Goal: Navigation & Orientation: Find specific page/section

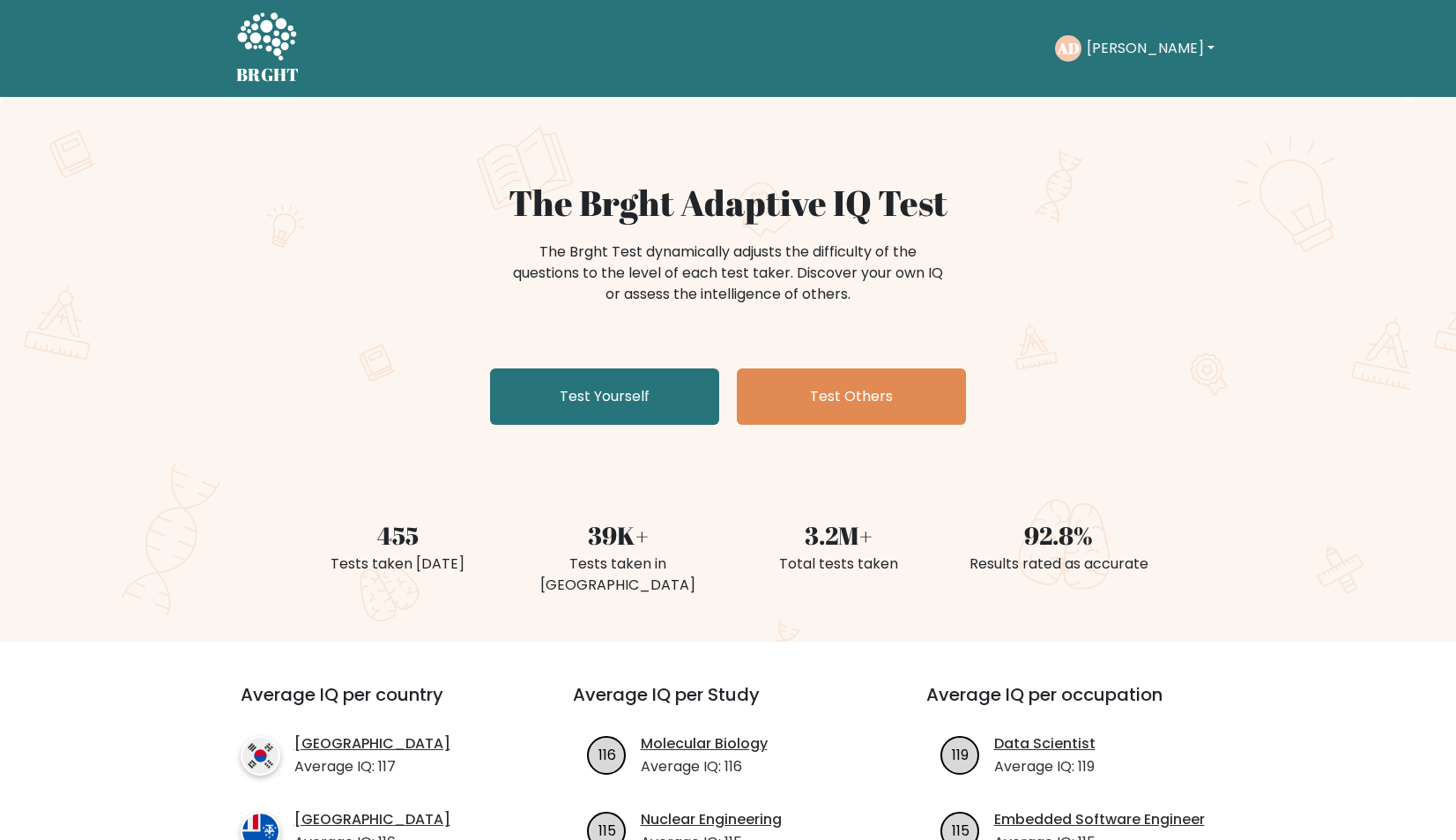
click at [1127, 49] on button "[PERSON_NAME]" at bounding box center [1151, 48] width 139 height 22
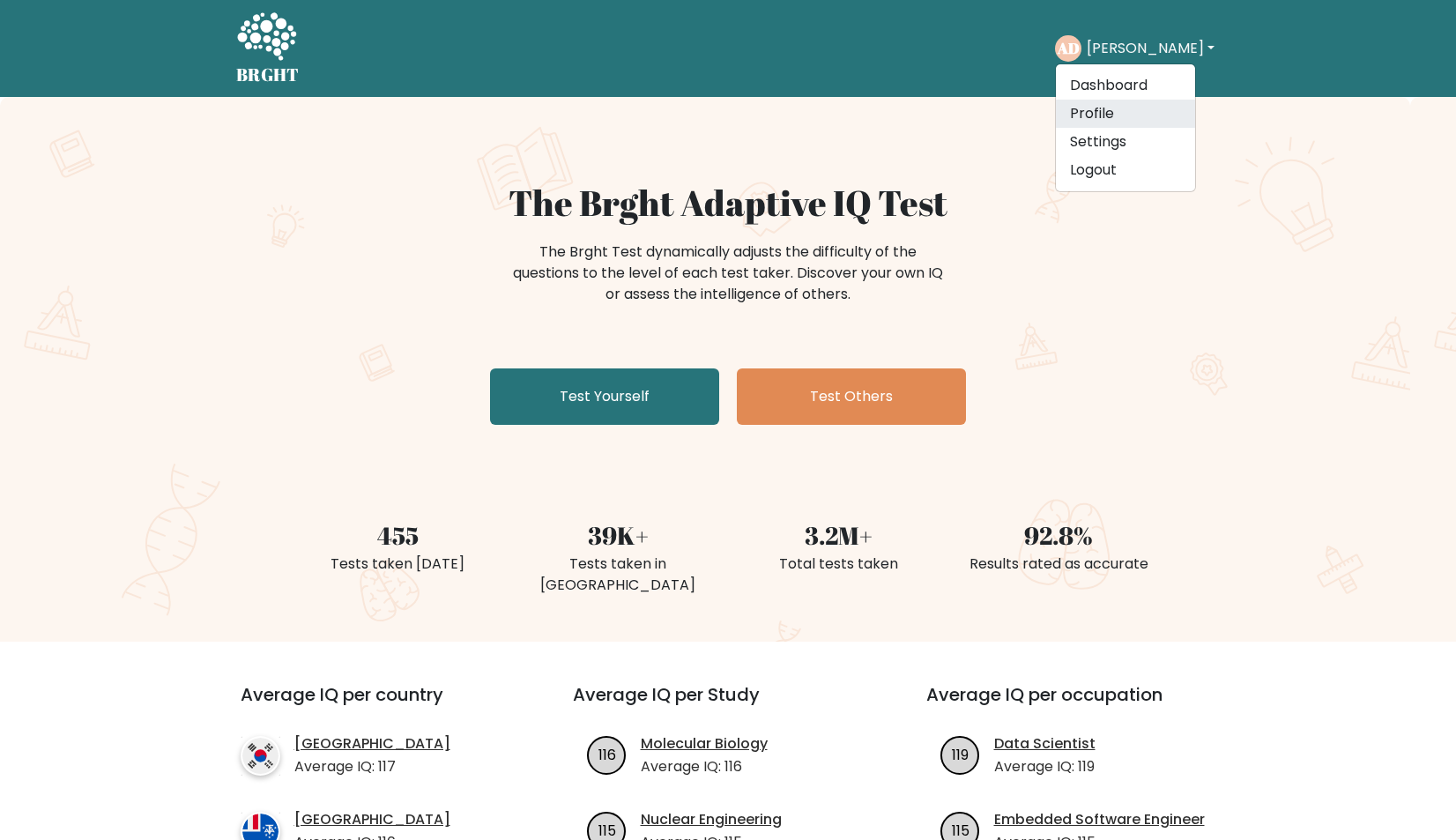
click at [1104, 108] on link "Profile" at bounding box center [1125, 113] width 139 height 28
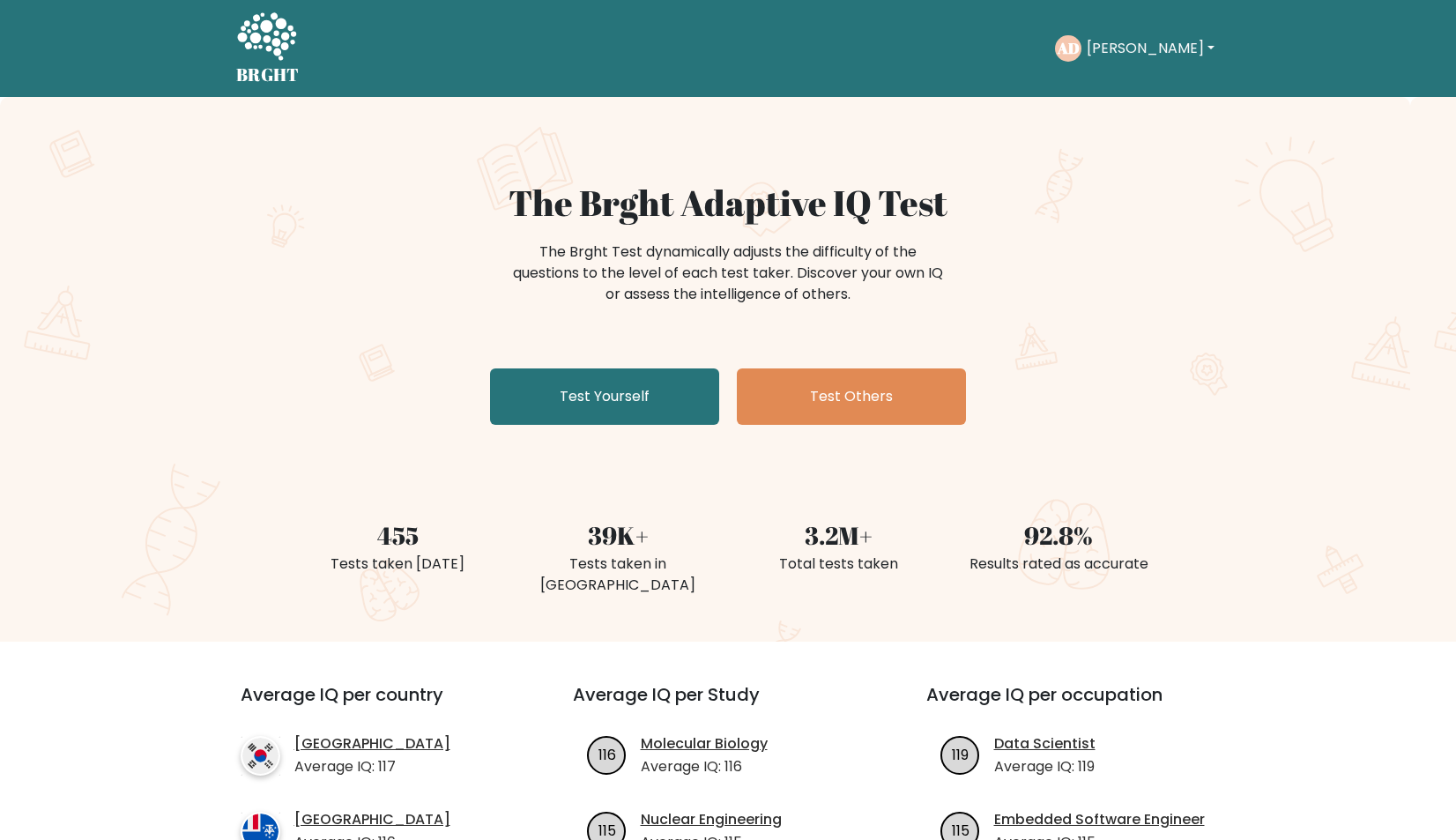
click at [1128, 40] on button "[PERSON_NAME]" at bounding box center [1151, 48] width 139 height 22
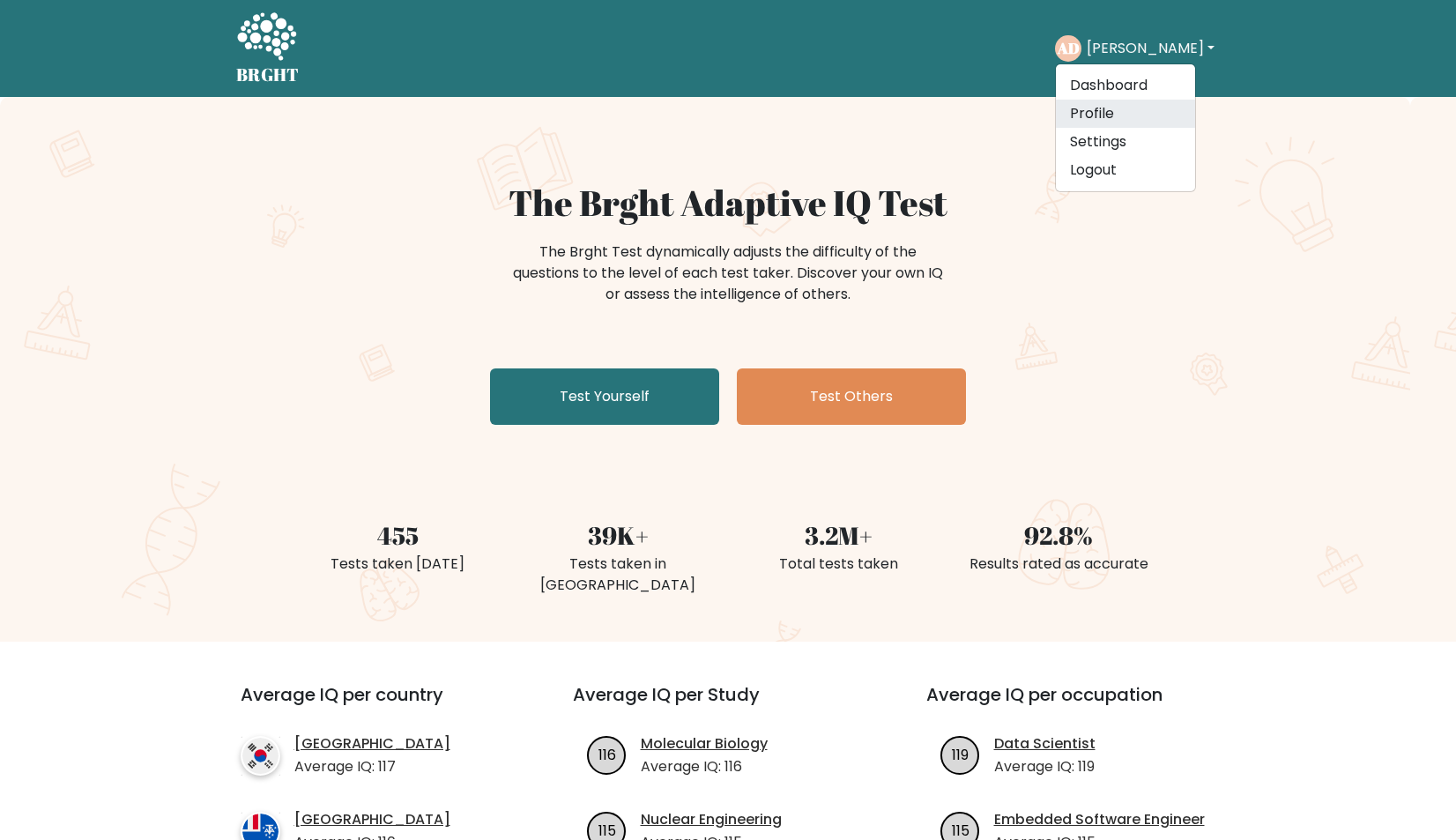
click at [1102, 125] on link "Profile" at bounding box center [1125, 113] width 139 height 28
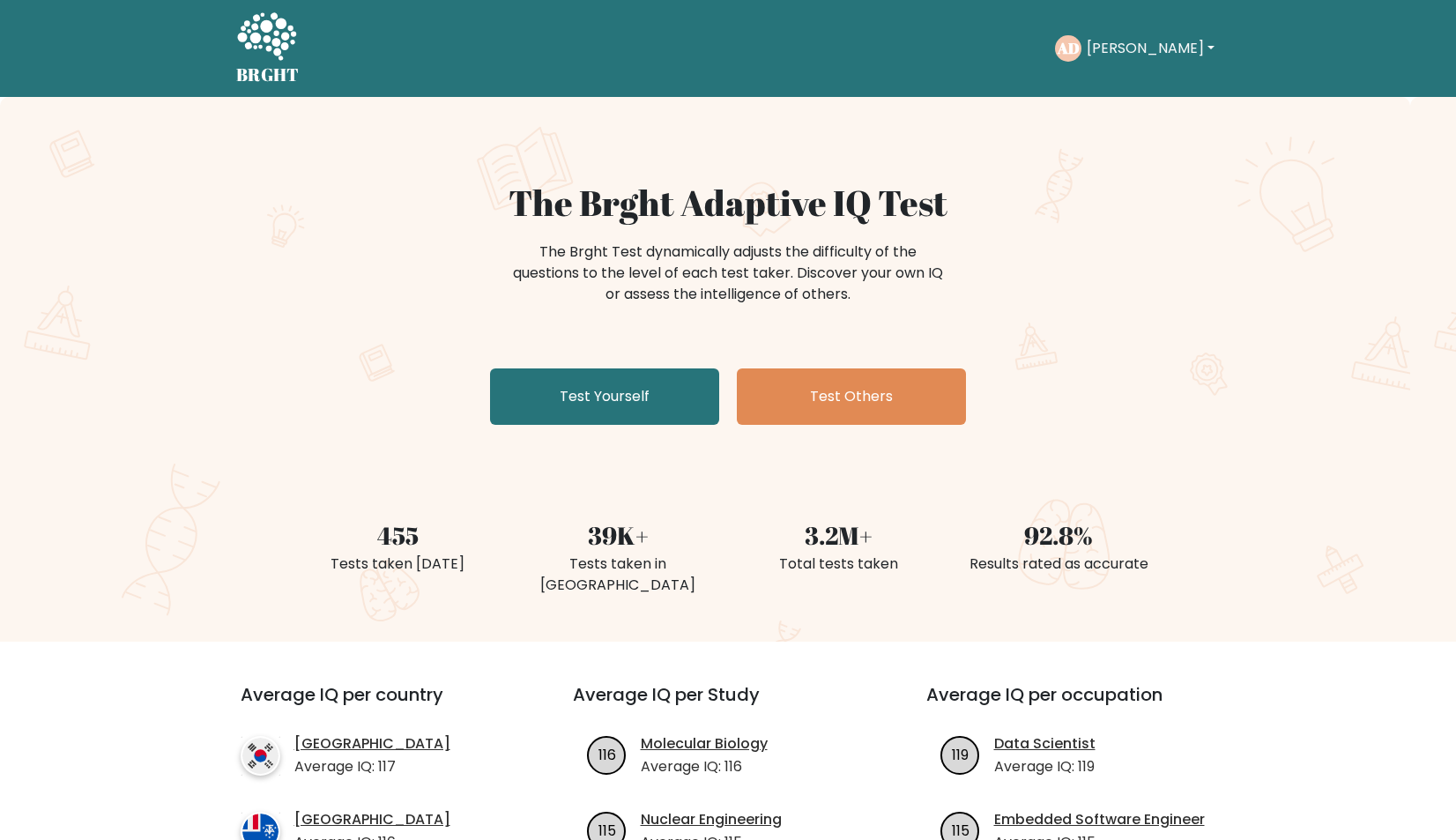
click at [1125, 56] on button "[PERSON_NAME]" at bounding box center [1151, 48] width 139 height 22
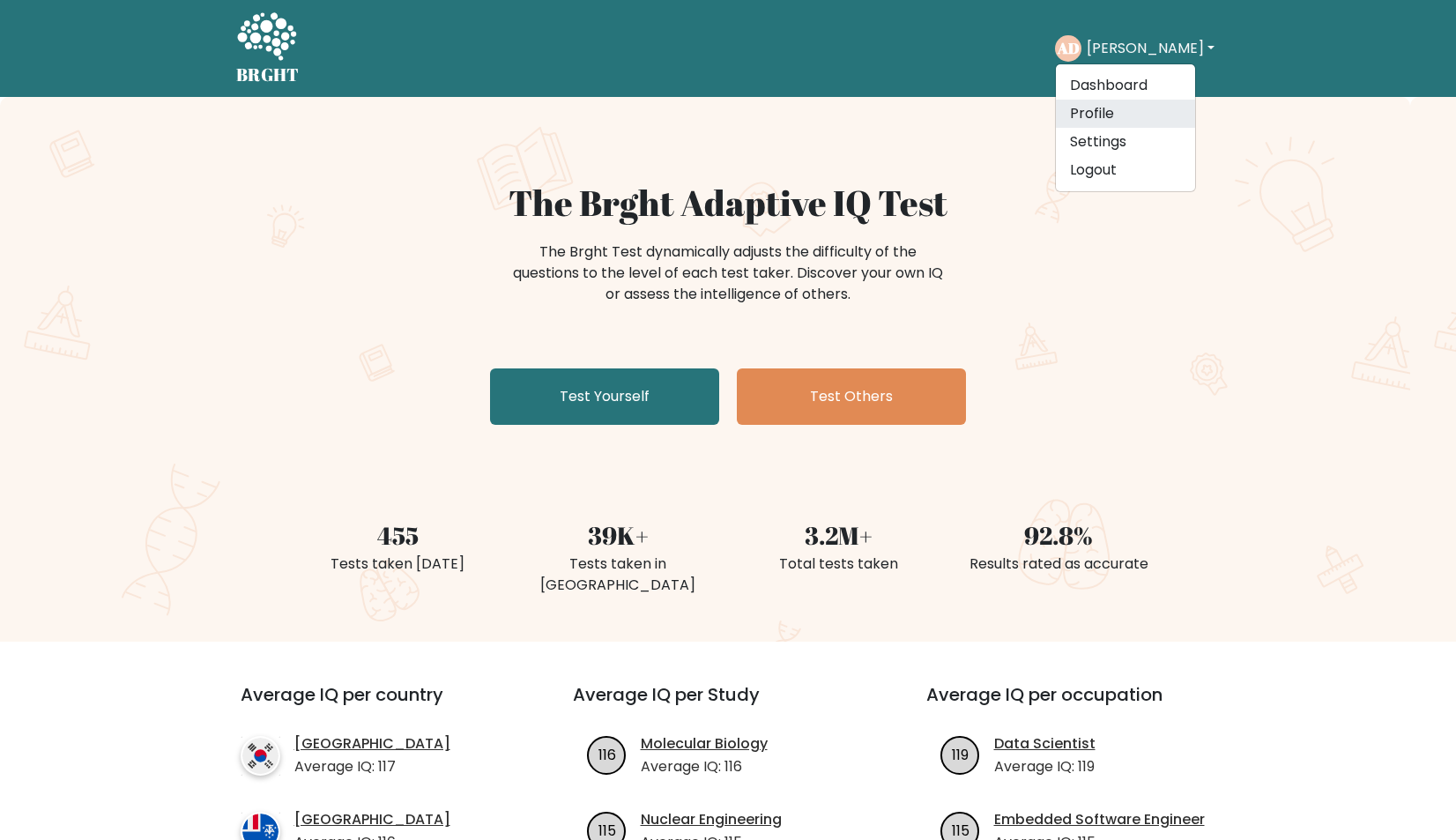
click at [1109, 106] on link "Profile" at bounding box center [1125, 113] width 139 height 28
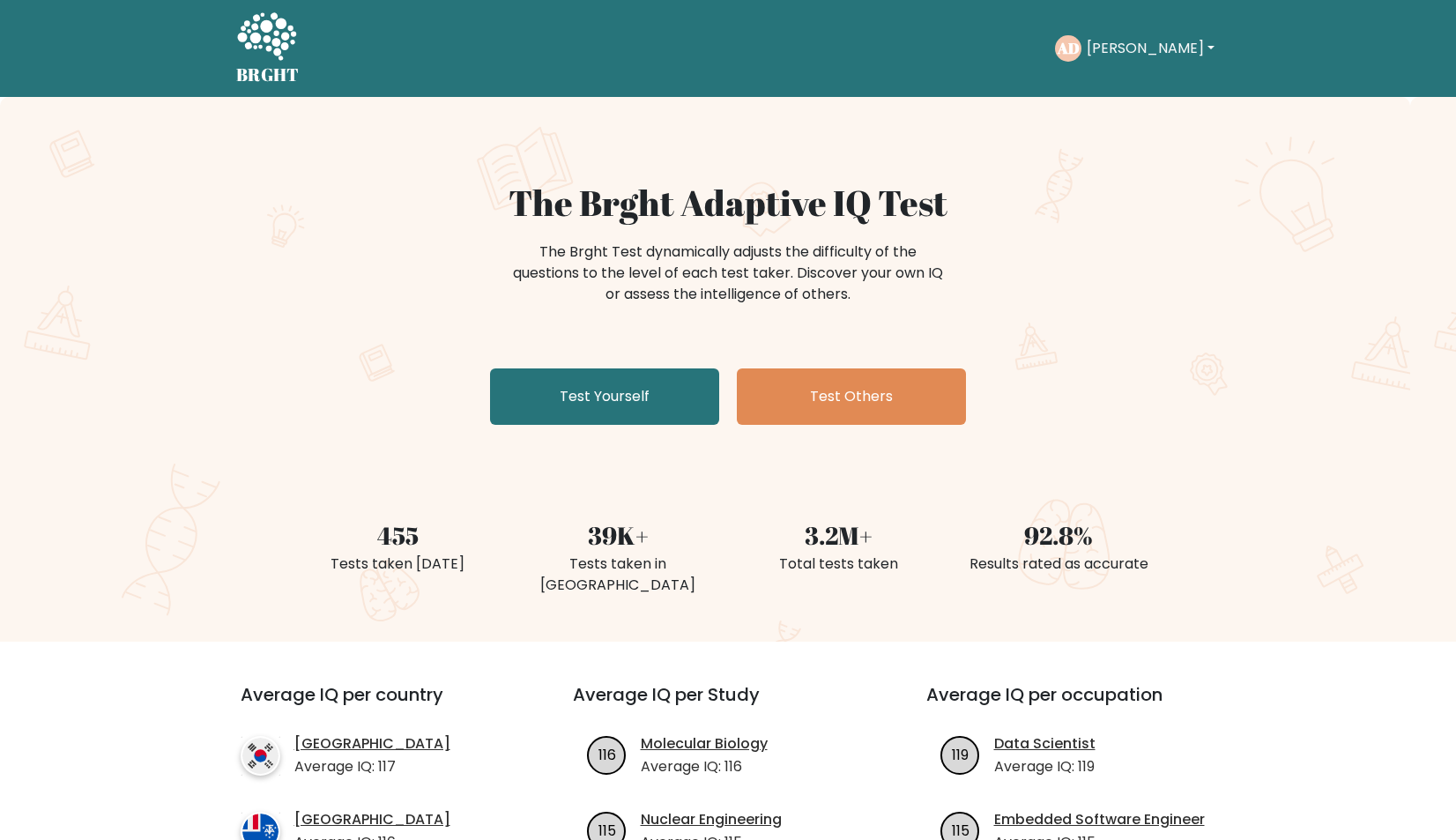
click at [1110, 44] on button "[PERSON_NAME]" at bounding box center [1151, 48] width 139 height 22
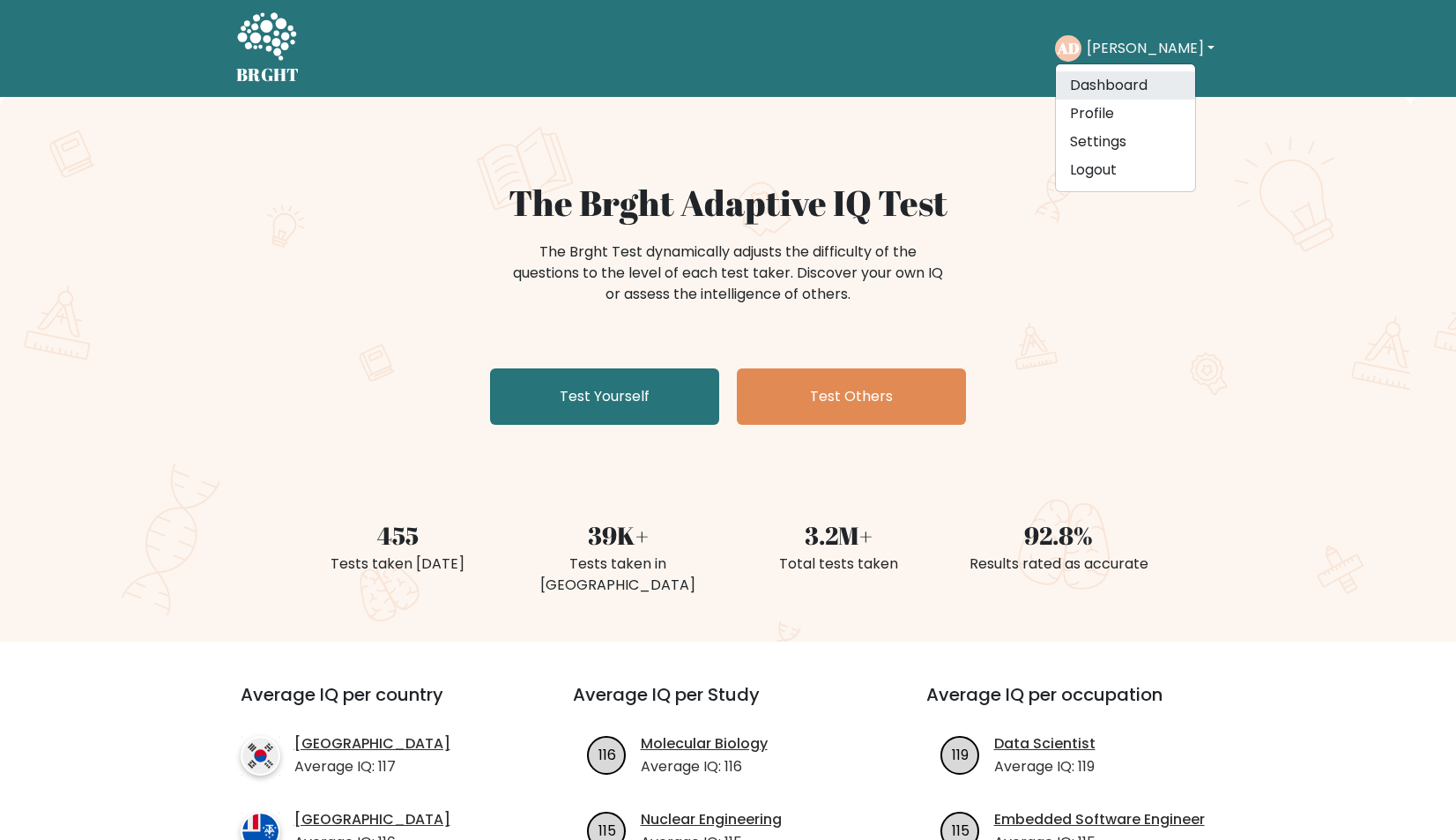
click at [1099, 96] on link "Dashboard" at bounding box center [1125, 85] width 139 height 28
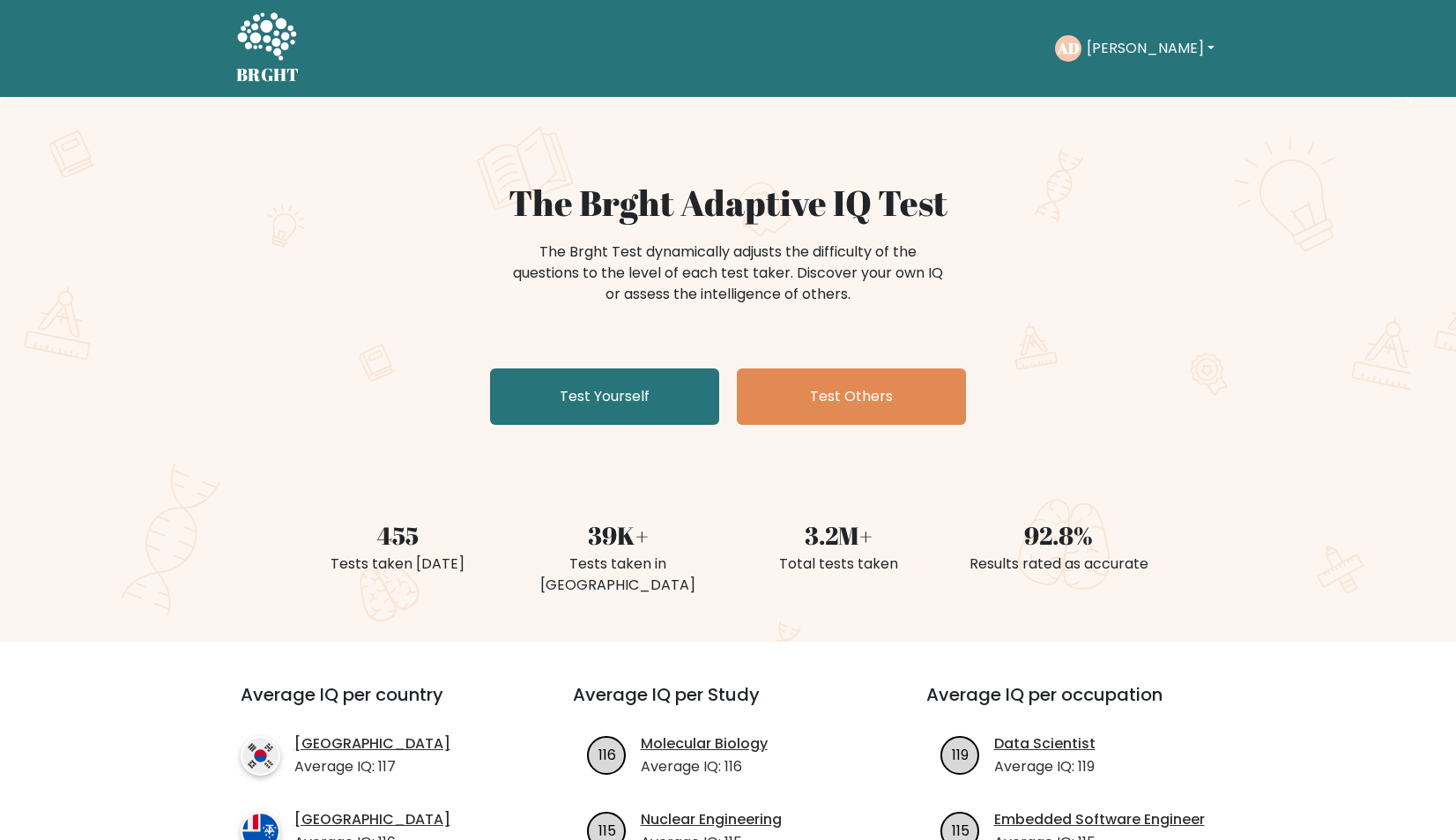
click at [1071, 52] on circle at bounding box center [1068, 48] width 26 height 26
click at [1137, 41] on button "[PERSON_NAME]" at bounding box center [1151, 48] width 139 height 22
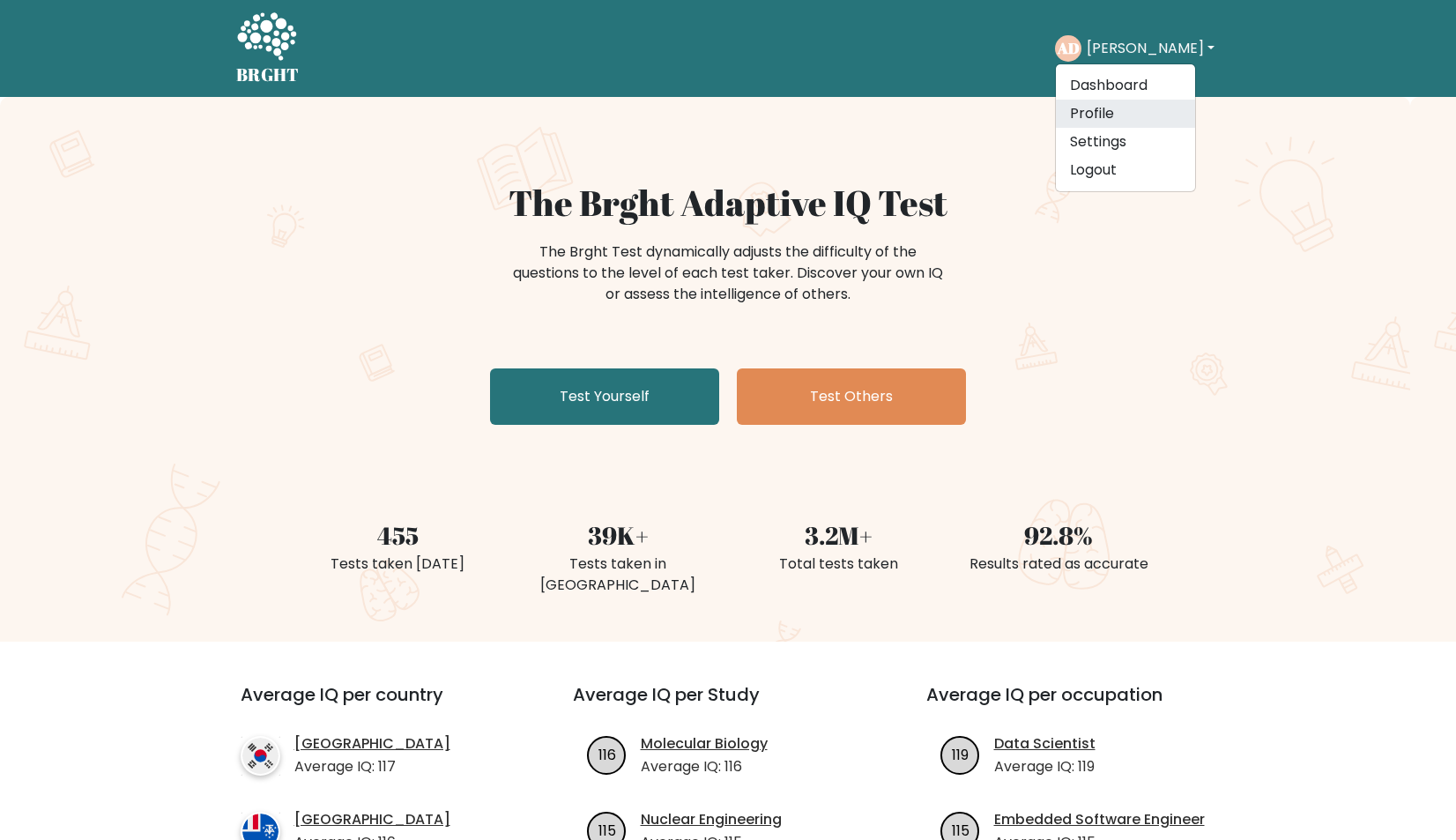
click at [1107, 111] on link "Profile" at bounding box center [1125, 113] width 139 height 28
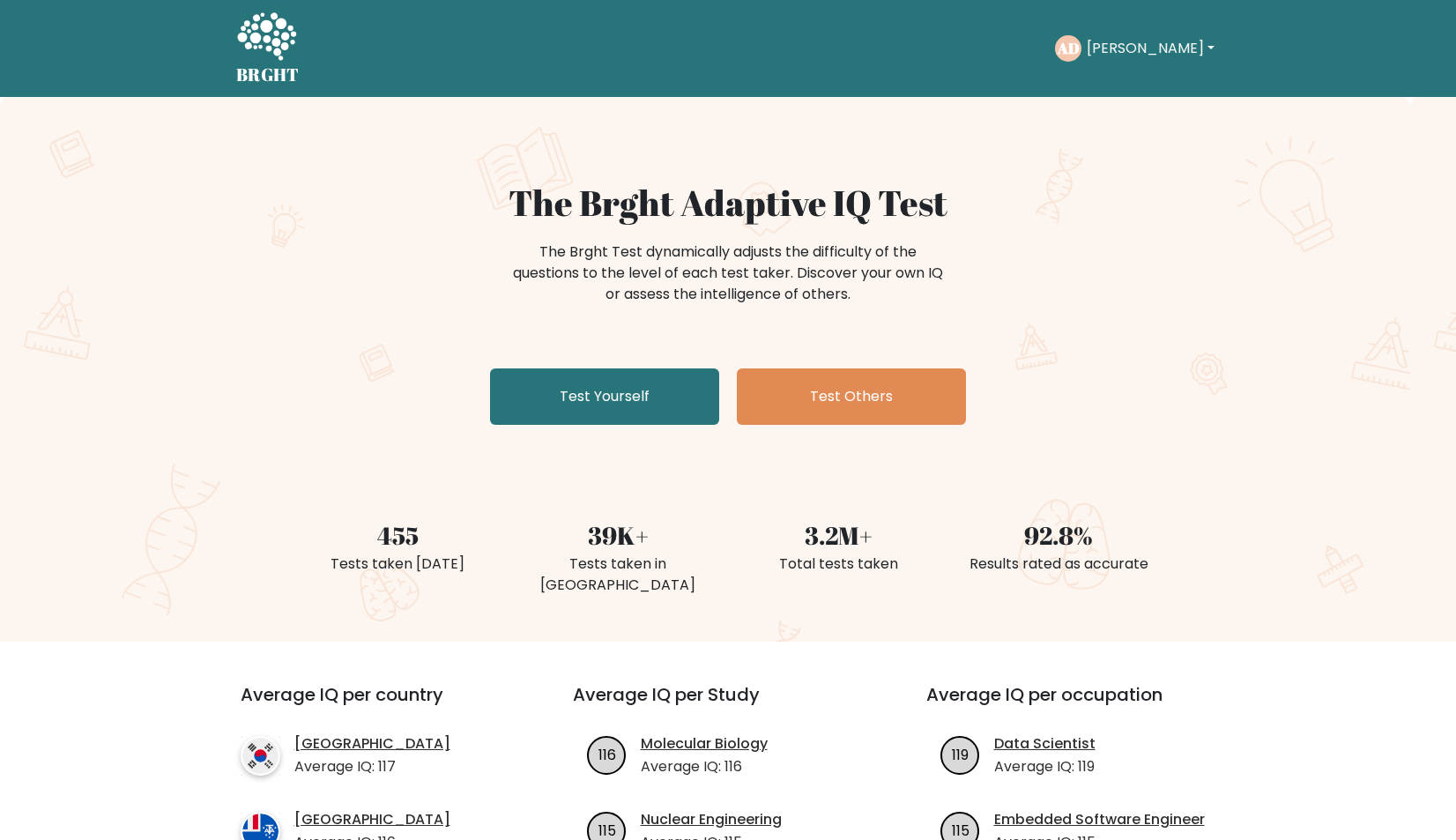
click at [1124, 48] on button "[PERSON_NAME]" at bounding box center [1151, 48] width 139 height 22
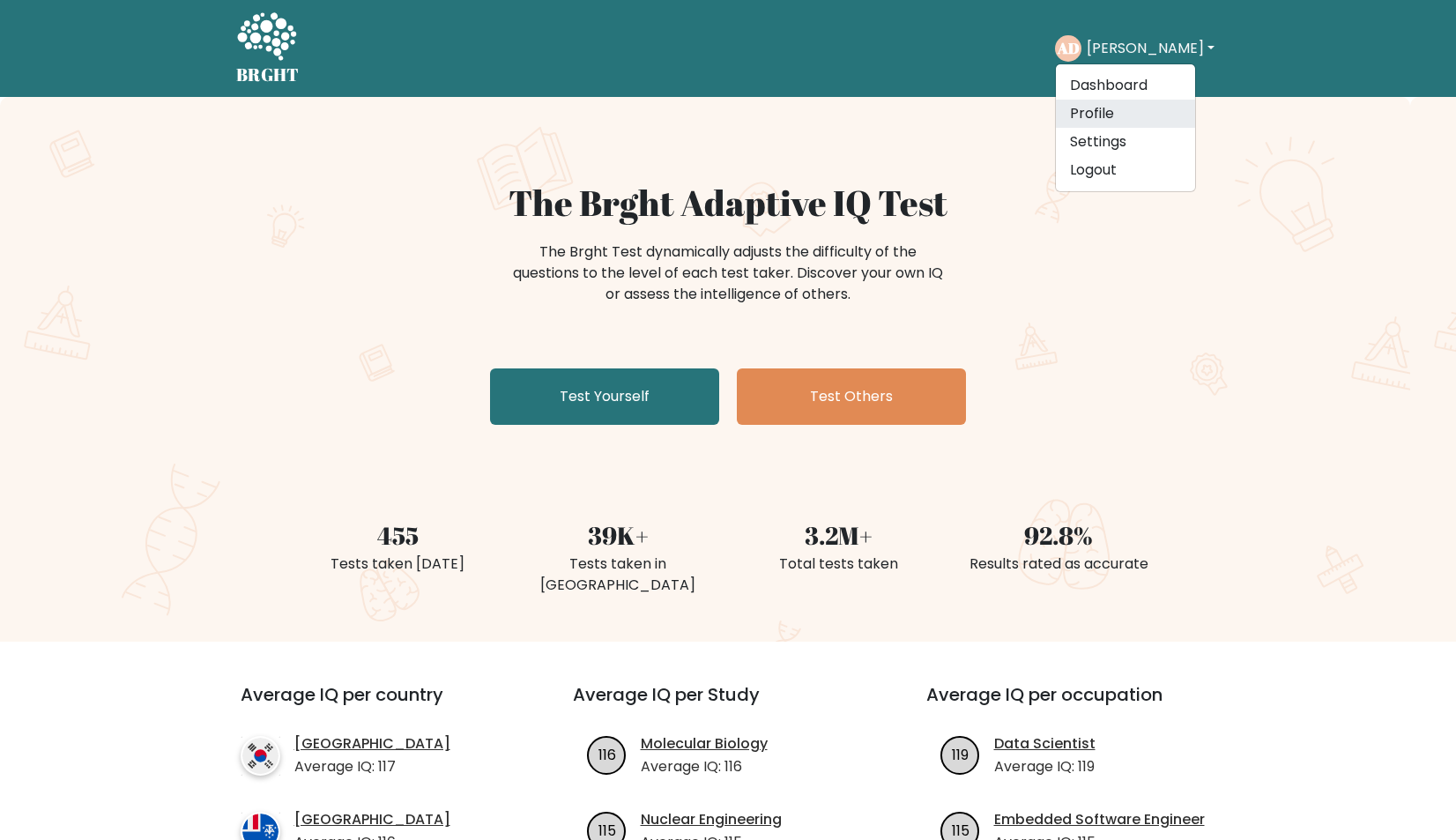
click at [1101, 116] on link "Profile" at bounding box center [1125, 113] width 139 height 28
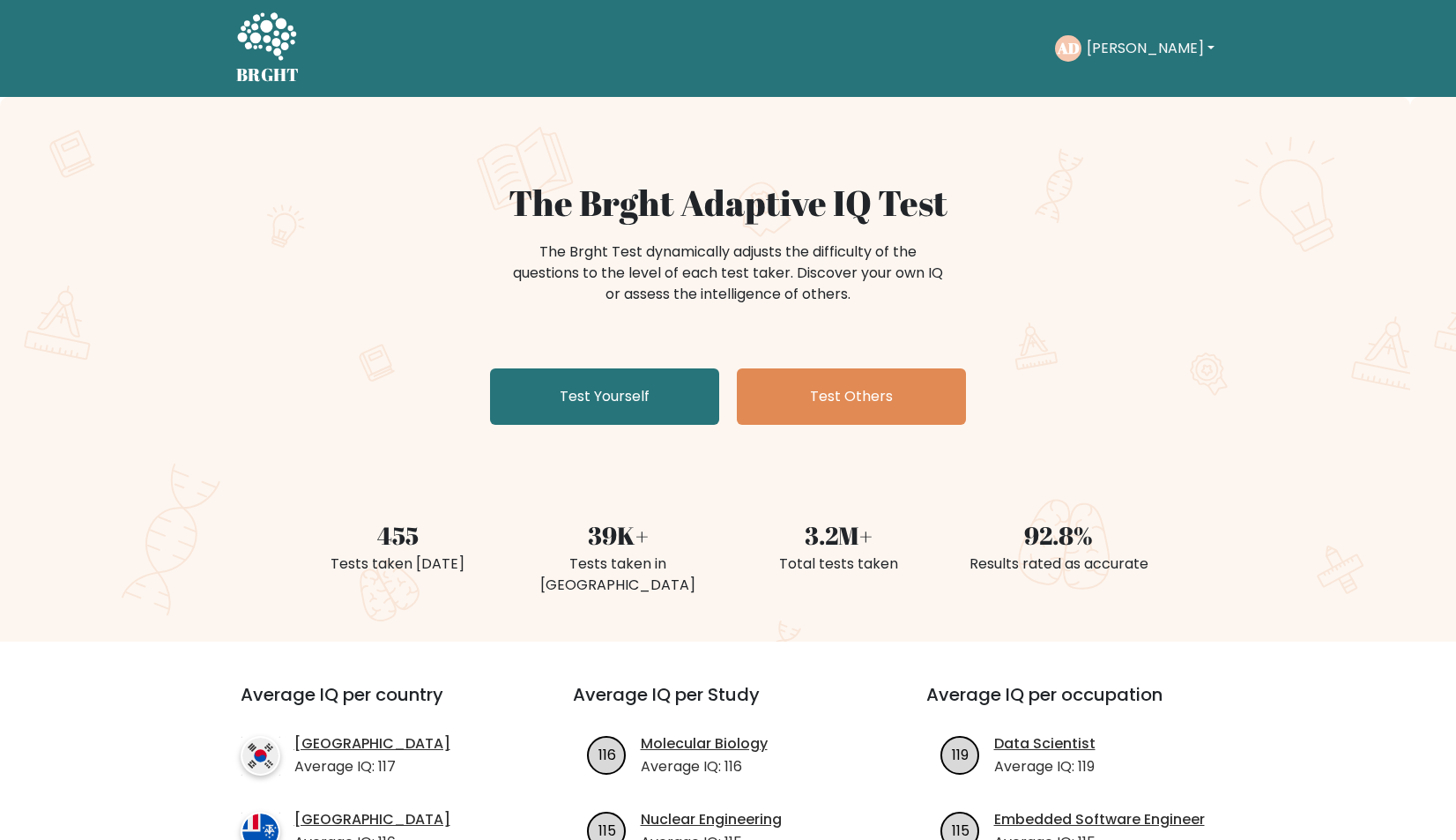
click at [1116, 41] on button "[PERSON_NAME]" at bounding box center [1151, 48] width 139 height 22
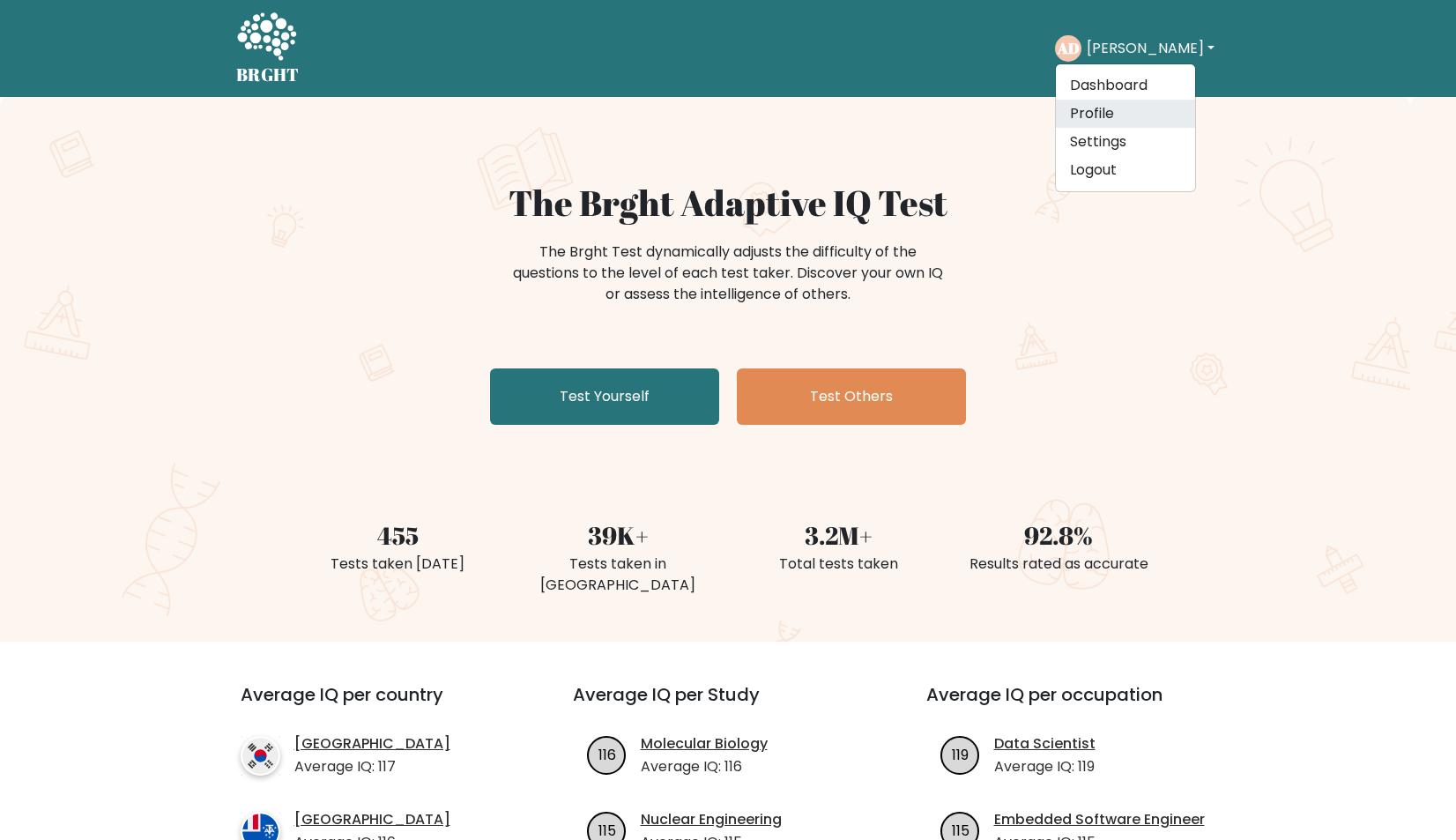
drag, startPoint x: 1111, startPoint y: 99, endPoint x: 1106, endPoint y: 117, distance: 18.7
click at [1106, 117] on ul "Dashboard Profile Settings Logout" at bounding box center [1125, 128] width 141 height 129
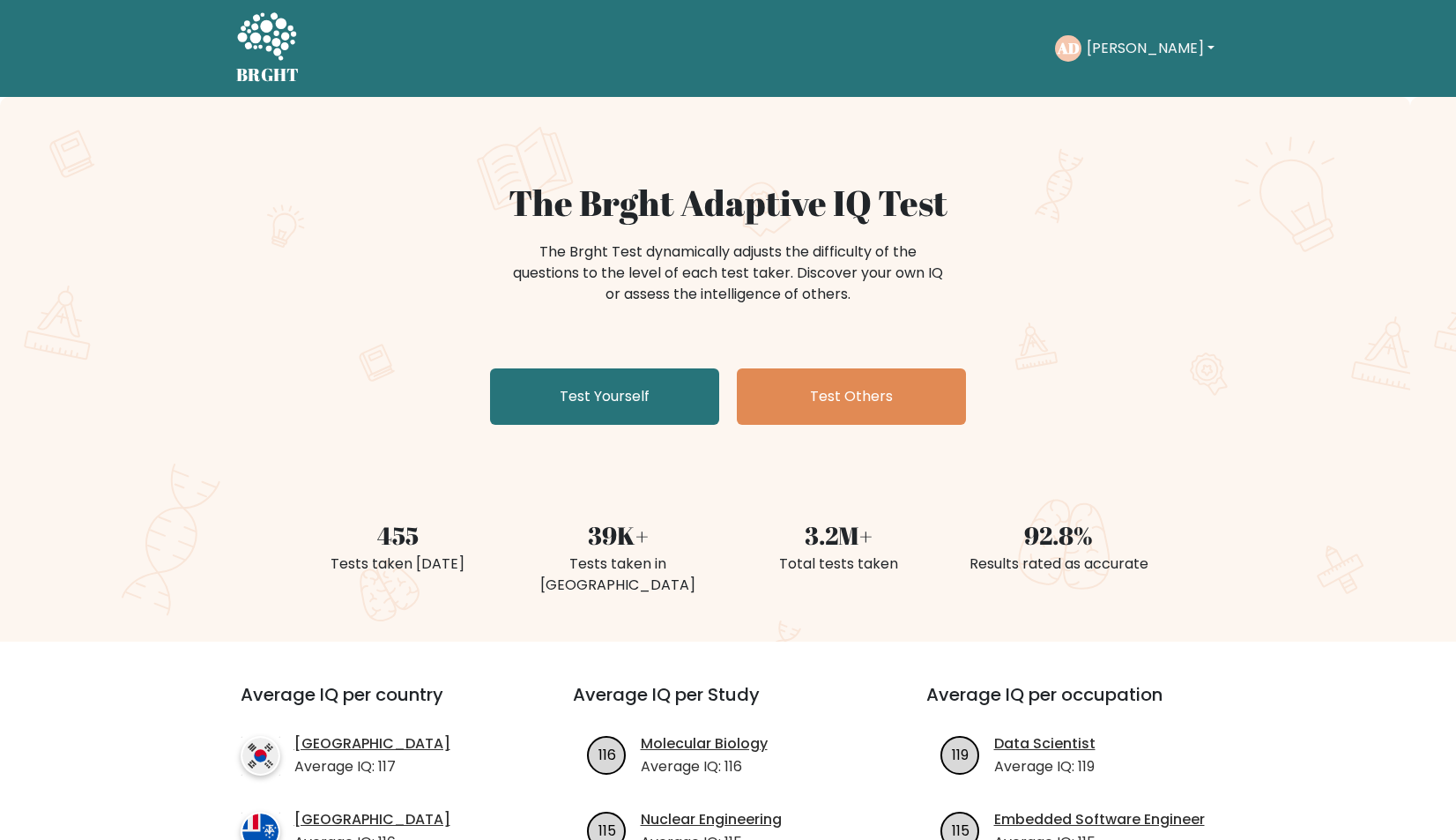
click at [1112, 48] on button "[PERSON_NAME]" at bounding box center [1151, 48] width 139 height 22
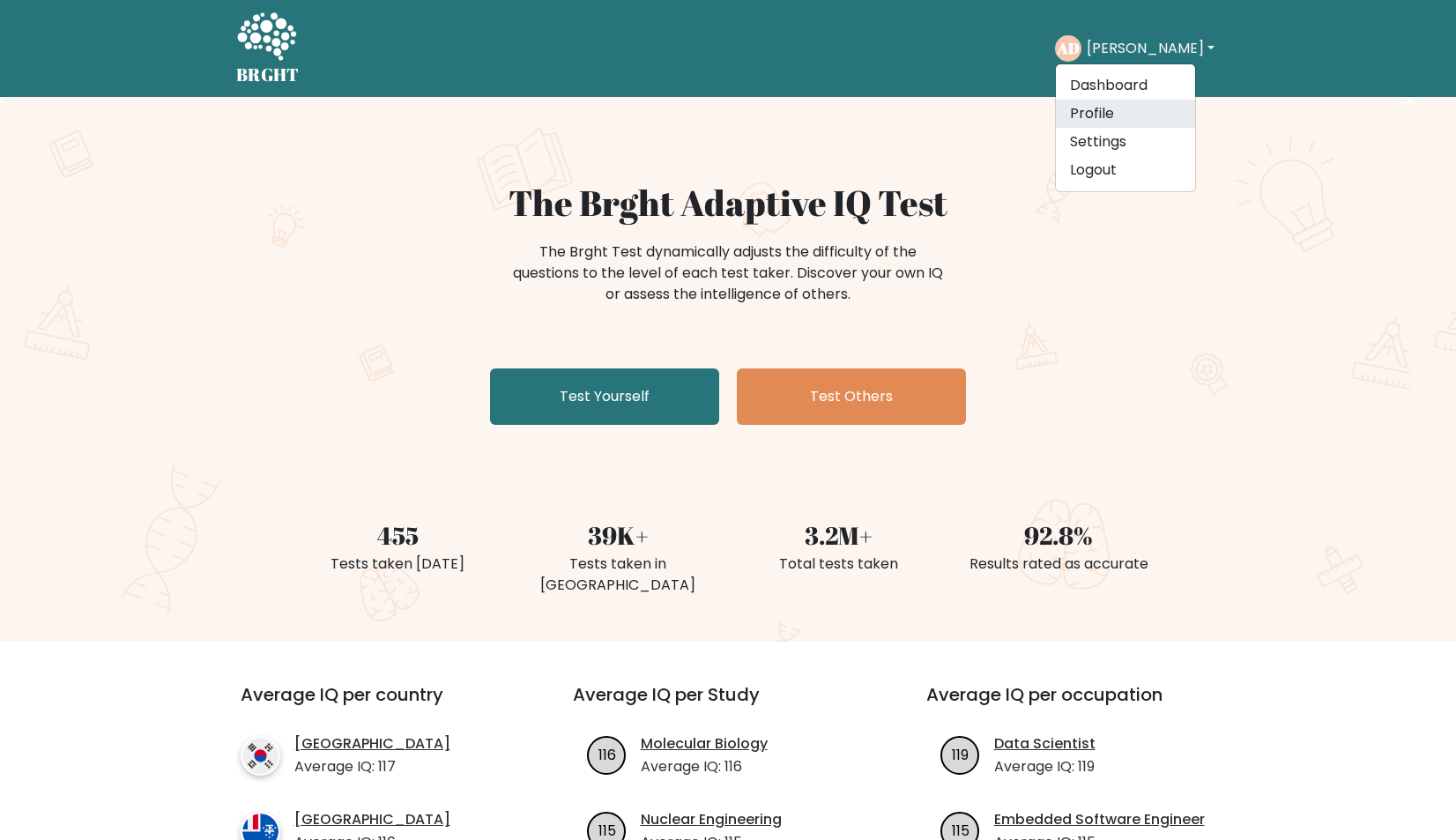
click at [1125, 109] on link "Profile" at bounding box center [1125, 113] width 139 height 28
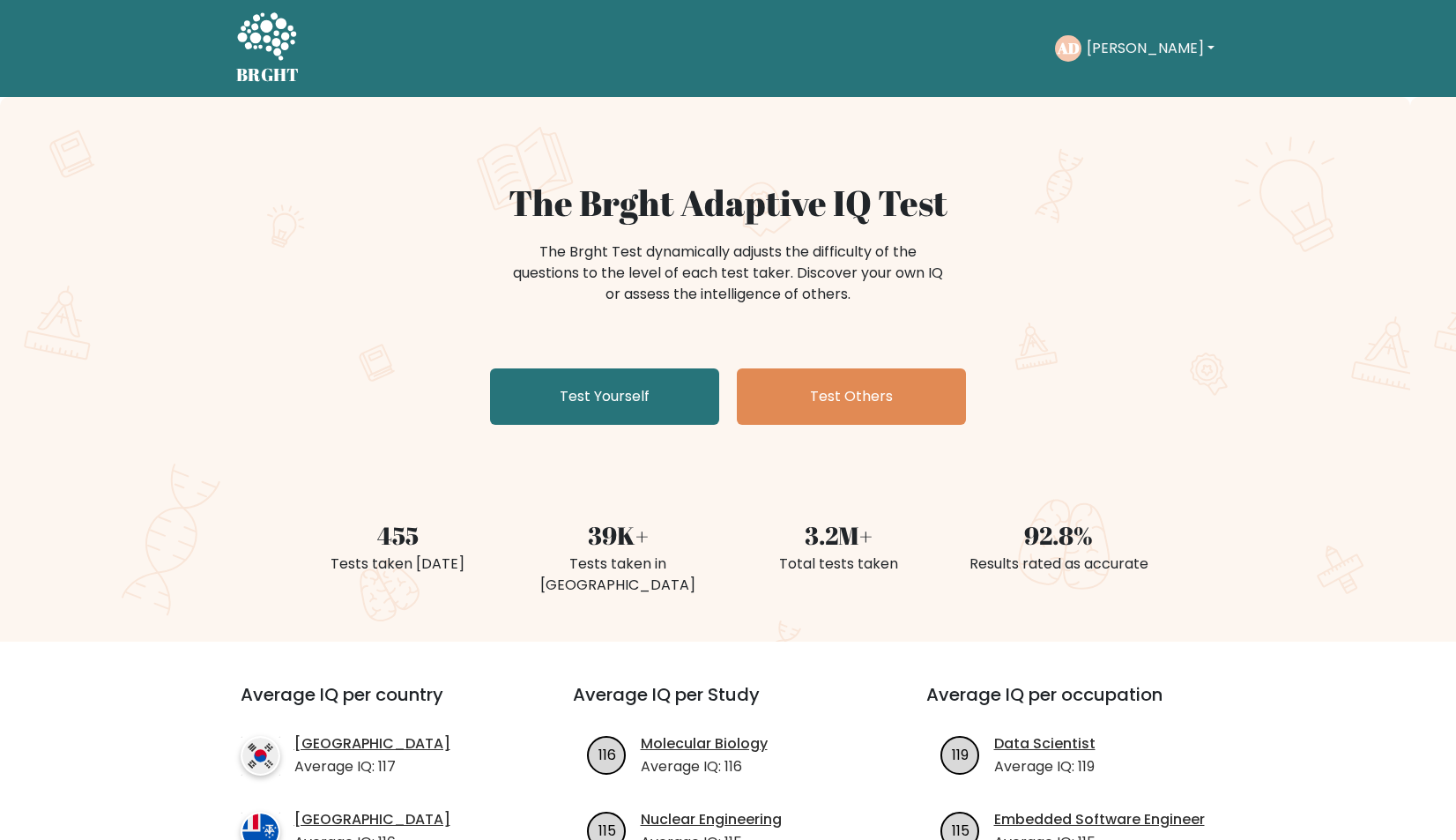
click at [1129, 47] on button "[PERSON_NAME]" at bounding box center [1151, 48] width 139 height 22
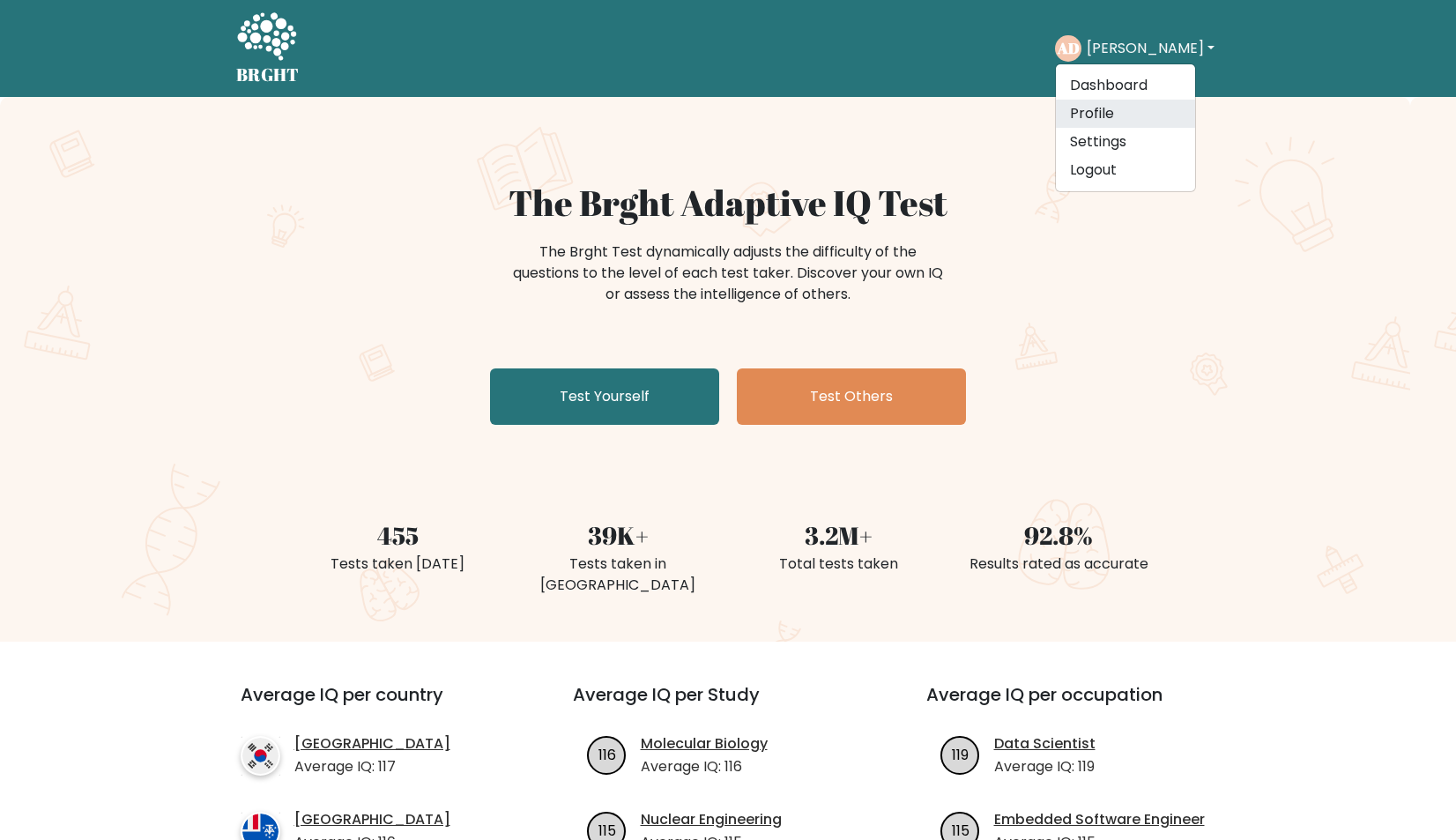
click at [1132, 105] on link "Profile" at bounding box center [1125, 113] width 139 height 28
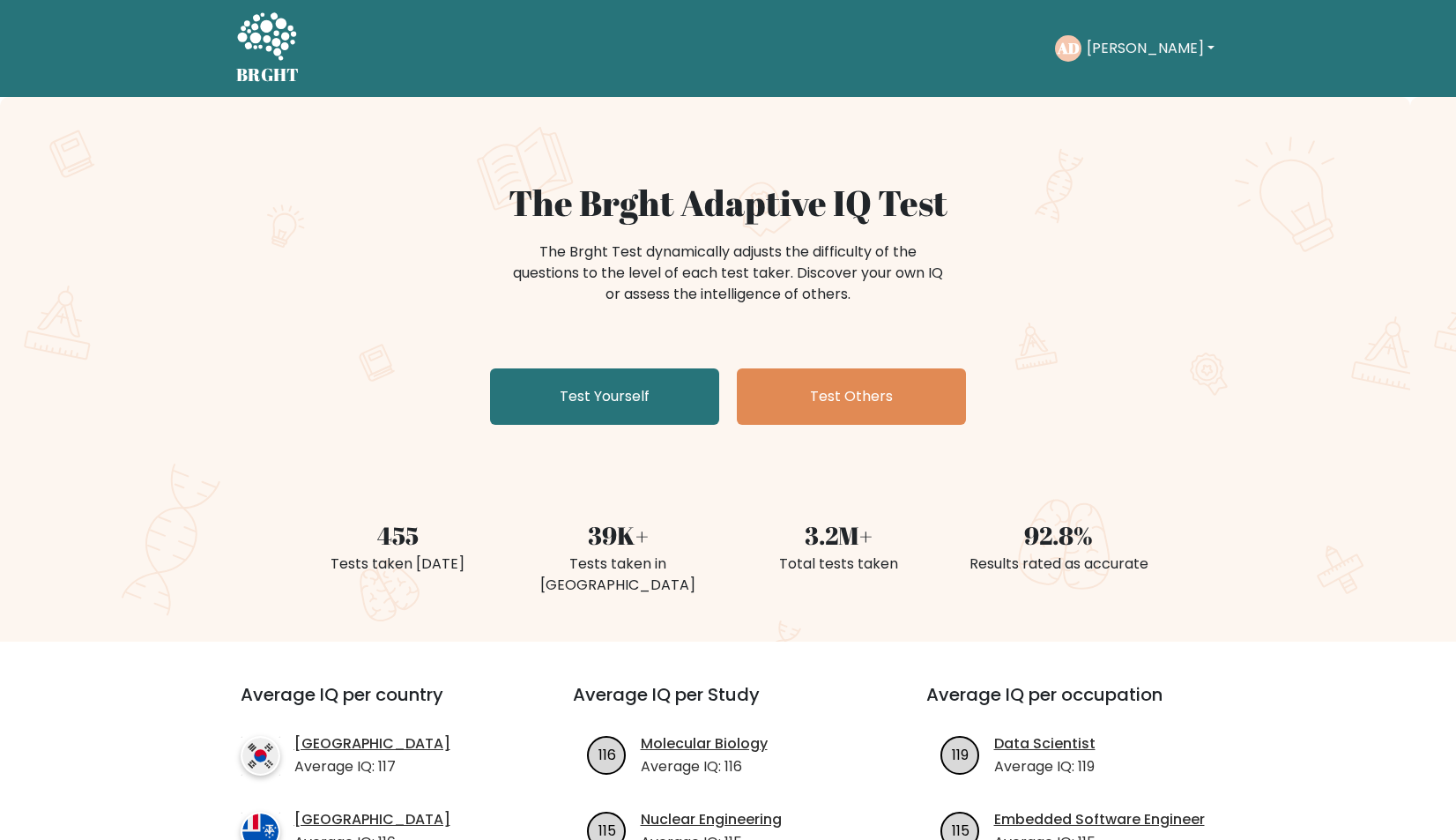
click at [1157, 40] on div "AD Alex Dashboard Profile Settings Logout" at bounding box center [1137, 48] width 165 height 40
click at [1133, 42] on button "[PERSON_NAME]" at bounding box center [1151, 48] width 139 height 22
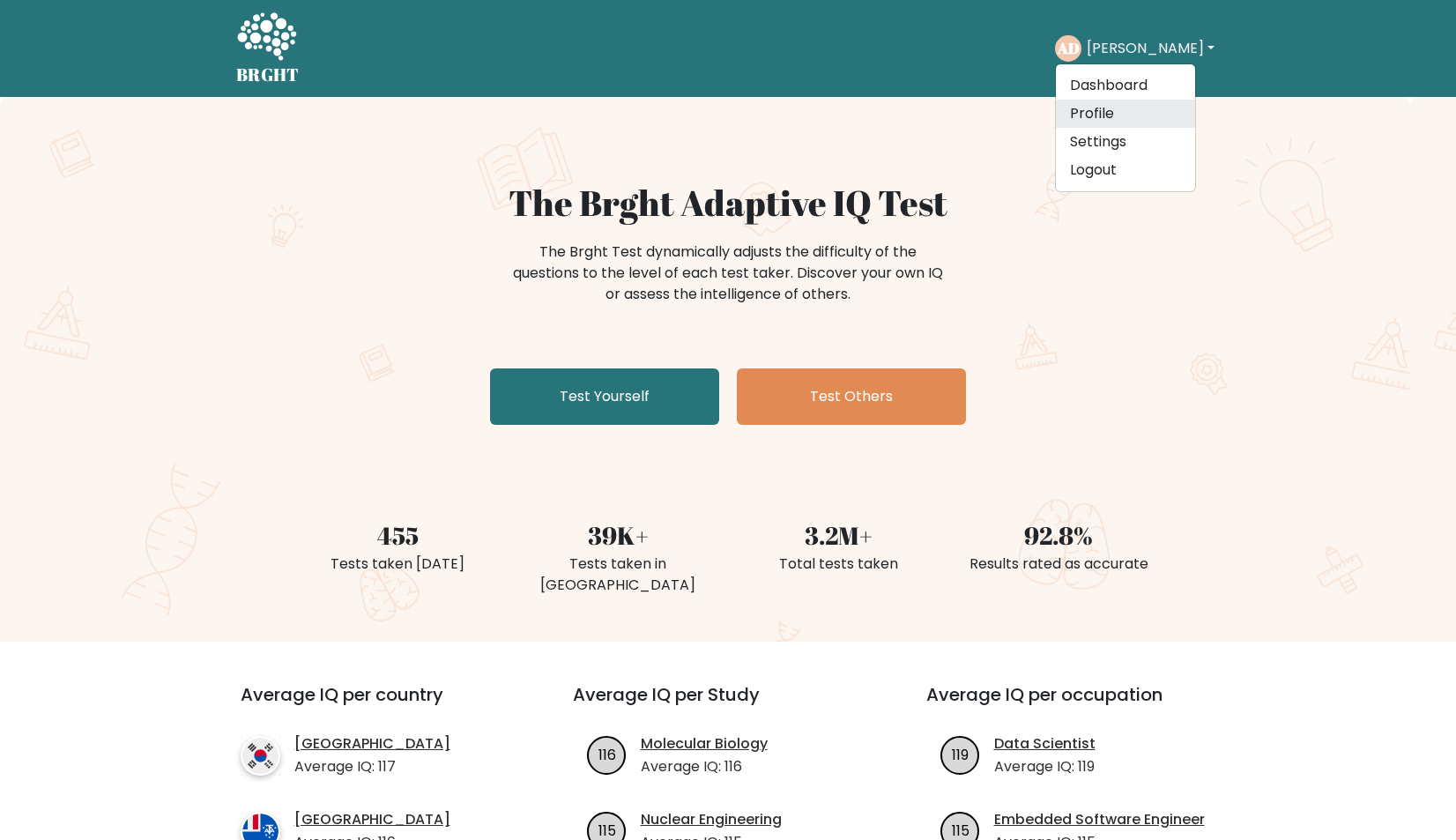
click at [1120, 117] on link "Profile" at bounding box center [1125, 113] width 139 height 28
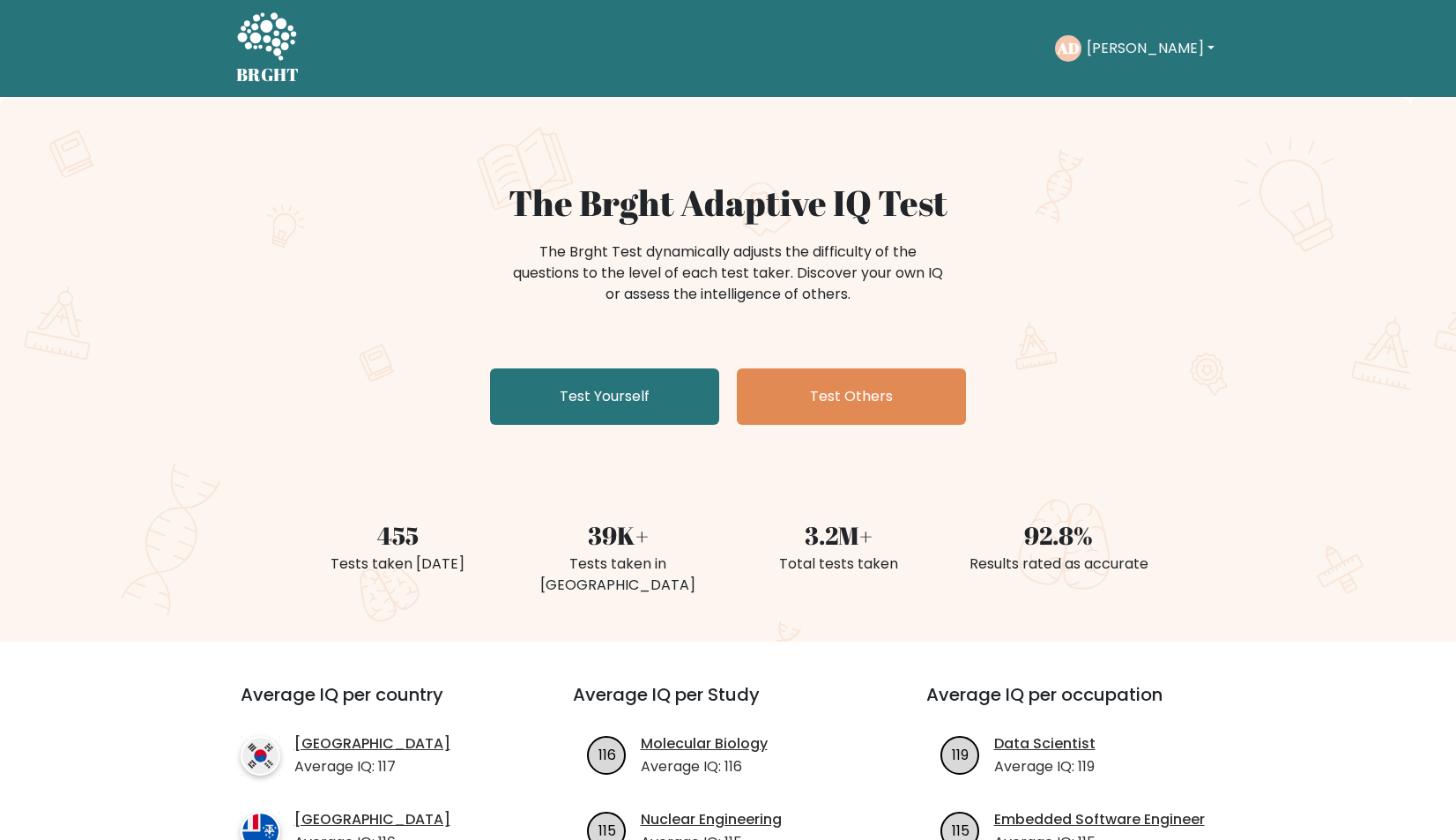
click at [1125, 48] on button "[PERSON_NAME]" at bounding box center [1151, 48] width 139 height 22
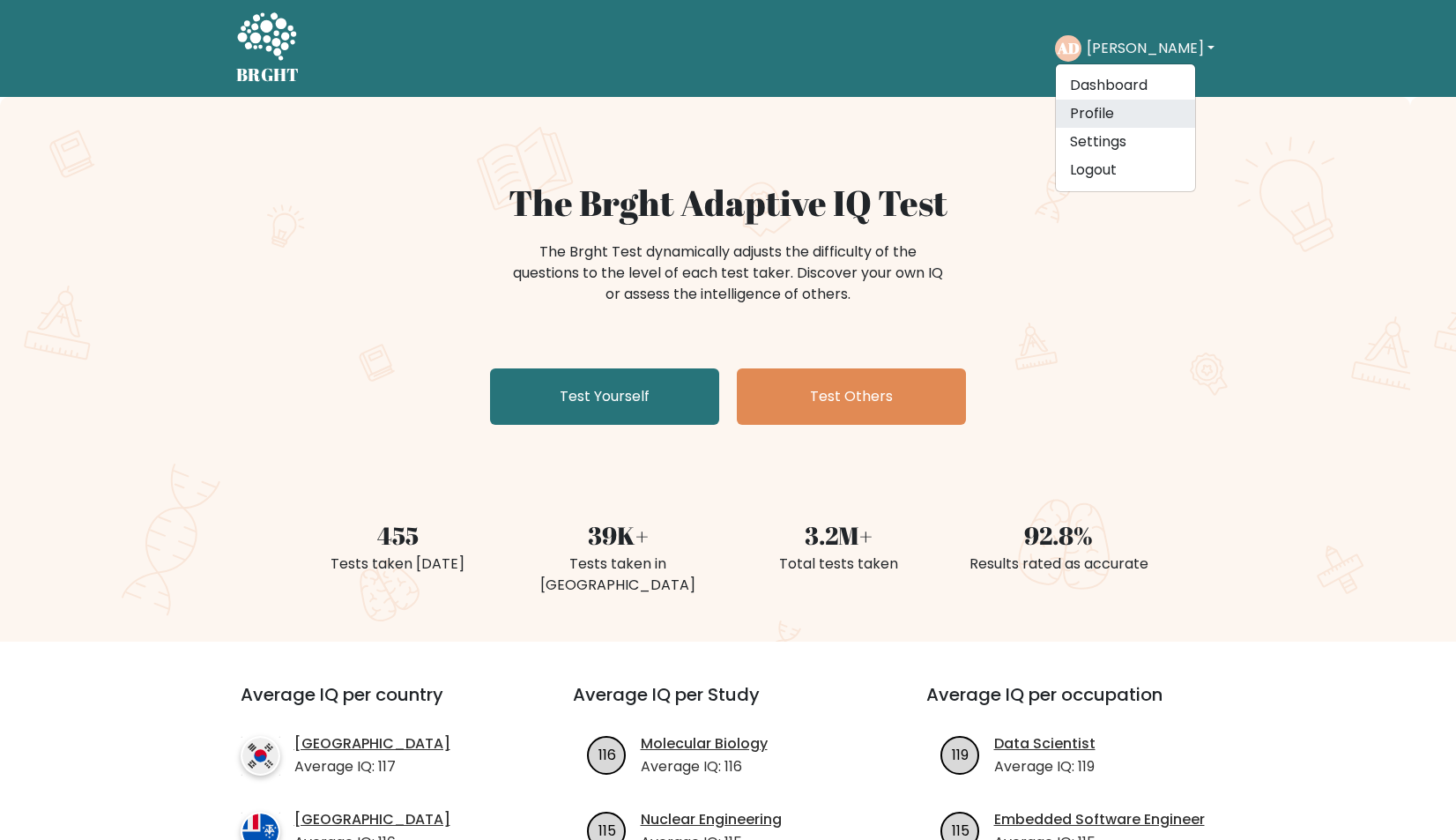
click at [1116, 109] on link "Profile" at bounding box center [1125, 113] width 139 height 28
